Goal: Information Seeking & Learning: Compare options

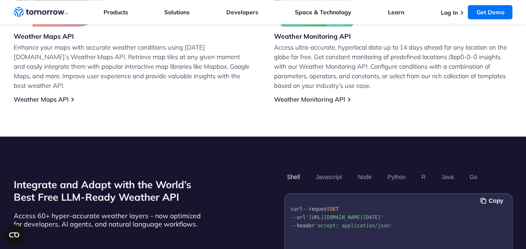
scroll to position [530, 0]
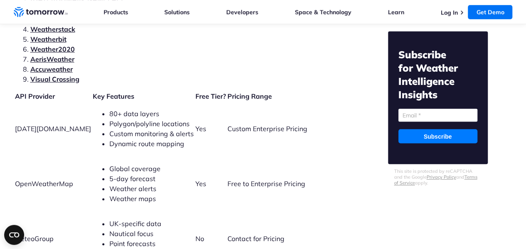
scroll to position [1789, 0]
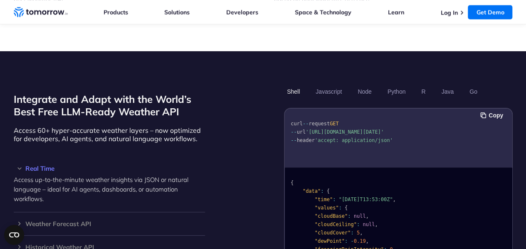
scroll to position [707, 0]
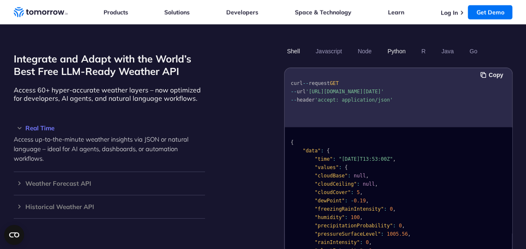
click at [402, 44] on button "Python" at bounding box center [396, 51] width 24 height 14
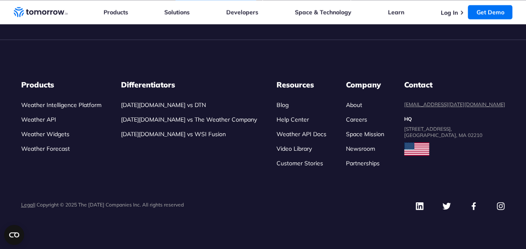
scroll to position [3994, 0]
click at [235, 123] on link "[DATE][DOMAIN_NAME] vs The Weather Company" at bounding box center [189, 119] width 136 height 7
